Goal: Check status

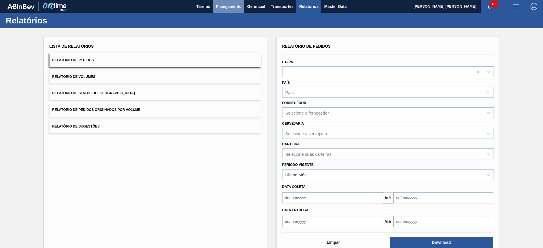
click at [226, 6] on span "Planejamento" at bounding box center [229, 6] width 26 height 7
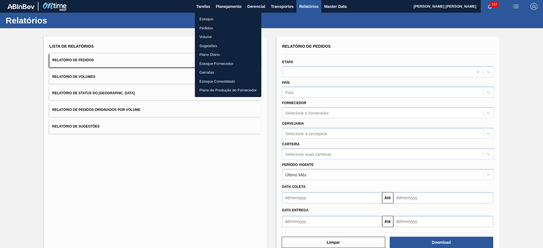
click at [223, 18] on li "Estoque" at bounding box center [228, 19] width 66 height 9
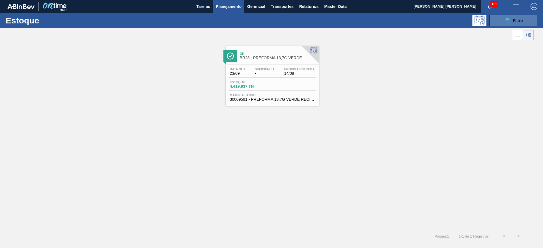
click at [519, 21] on span "Filtro" at bounding box center [518, 20] width 10 height 5
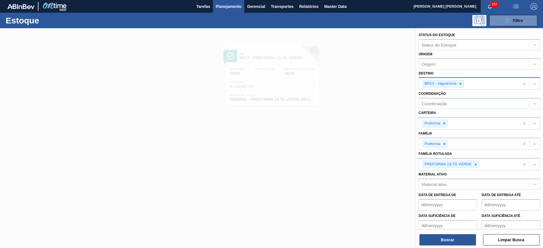
click at [458, 86] on div at bounding box center [460, 83] width 6 height 7
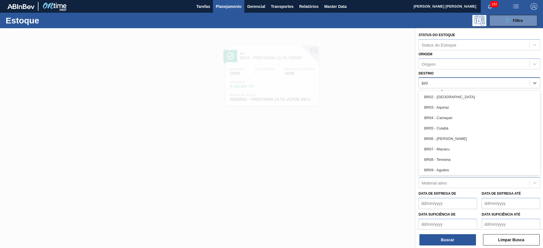
type input "br05"
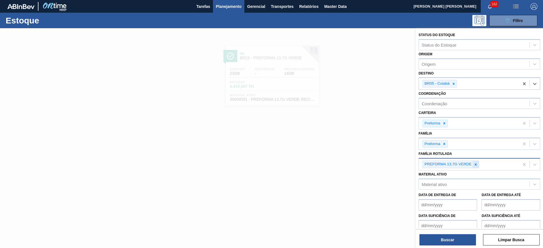
click at [476, 166] on icon at bounding box center [475, 165] width 4 height 4
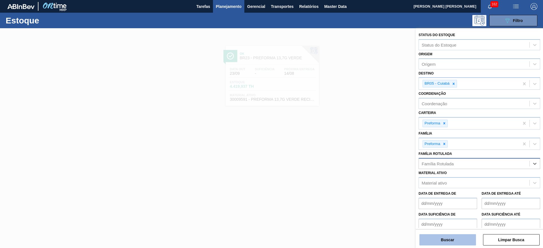
click at [447, 237] on button "Buscar" at bounding box center [447, 240] width 57 height 11
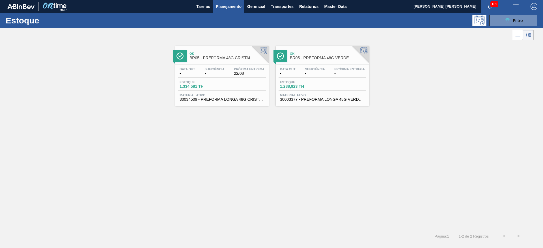
click at [220, 72] on span "-" at bounding box center [214, 74] width 20 height 4
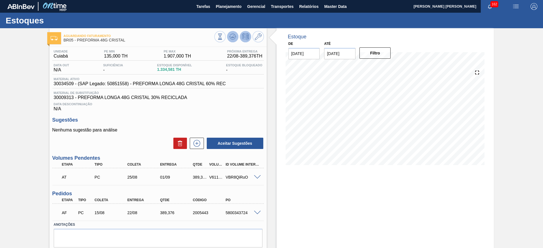
click at [223, 35] on icon at bounding box center [220, 37] width 6 height 6
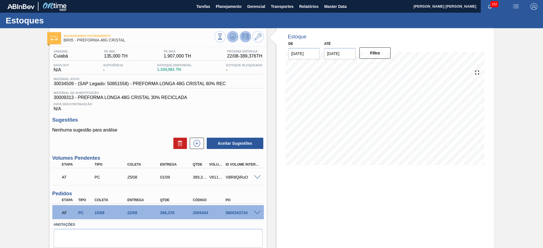
click at [230, 35] on icon at bounding box center [233, 35] width 6 height 3
click at [233, 111] on div "Data Descontinuação N/A" at bounding box center [157, 105] width 211 height 11
